Goal: Task Accomplishment & Management: Manage account settings

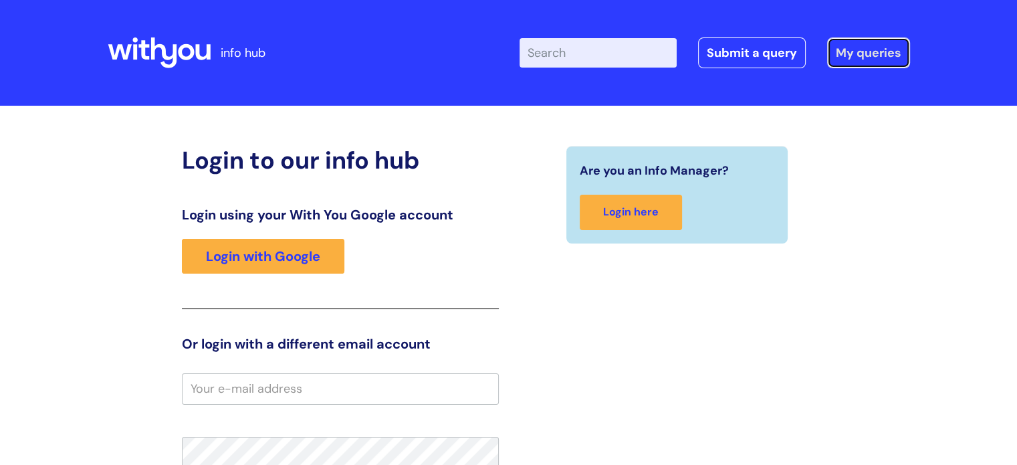
click at [870, 50] on link "My queries" at bounding box center [868, 52] width 83 height 31
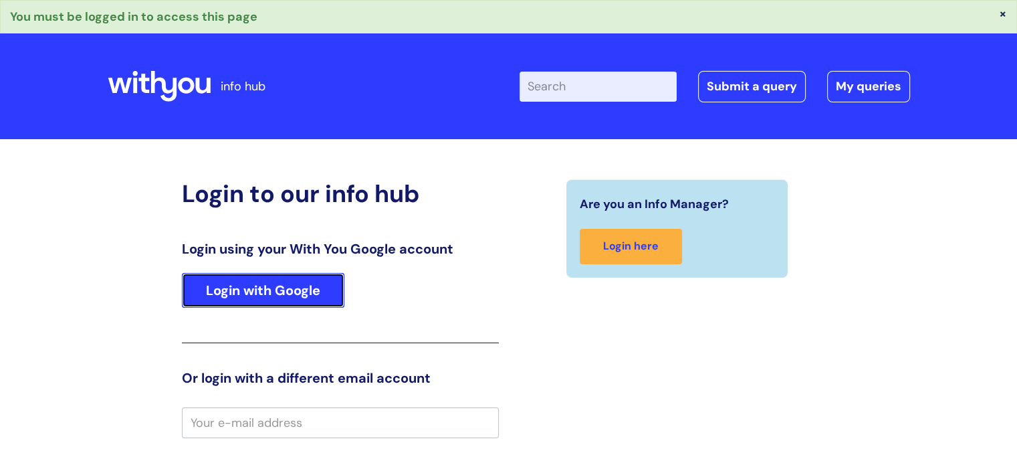
click at [296, 291] on link "Login with Google" at bounding box center [263, 290] width 162 height 35
